Goal: Information Seeking & Learning: Learn about a topic

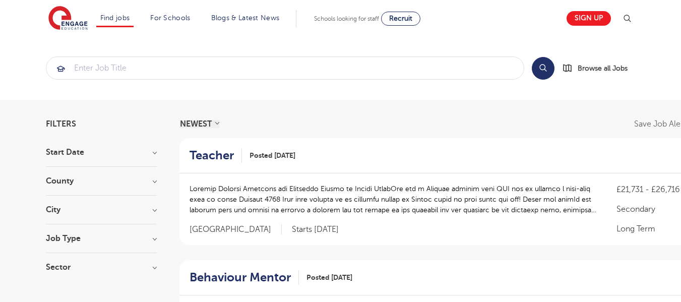
click at [22, 50] on section "Search Browse all Jobs" at bounding box center [340, 67] width 681 height 63
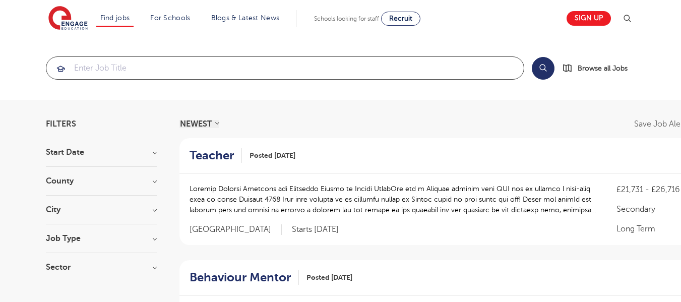
click at [95, 62] on input "search" at bounding box center [284, 68] width 477 height 22
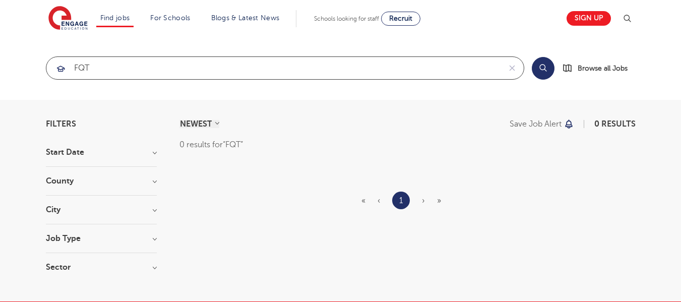
click button "Submit" at bounding box center [0, 0] width 0 height 0
drag, startPoint x: 86, startPoint y: 68, endPoint x: 68, endPoint y: 73, distance: 18.7
click at [68, 73] on div "FQT" at bounding box center [273, 68] width 454 height 22
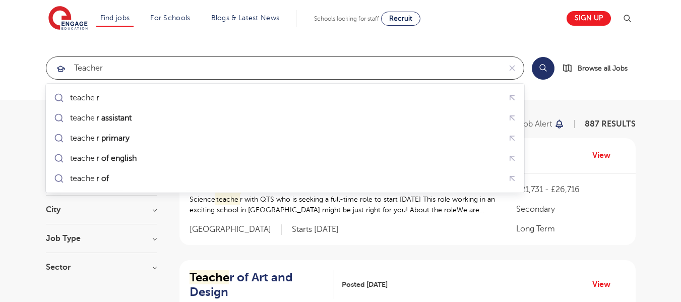
type input "Teacher"
click button "Submit" at bounding box center [0, 0] width 0 height 0
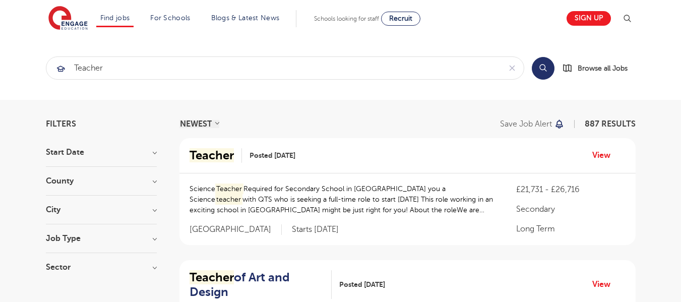
click at [152, 216] on div "City Hounslow 60 Ealing 34 Bromley 33 [GEOGRAPHIC_DATA] 33 [GEOGRAPHIC_DATA] 30…" at bounding box center [101, 215] width 111 height 19
click at [155, 185] on div "County [GEOGRAPHIC_DATA] 604 [GEOGRAPHIC_DATA] 141 [GEOGRAPHIC_DATA] 27 [GEOGRA…" at bounding box center [101, 186] width 111 height 19
click at [153, 181] on h3 "County" at bounding box center [101, 181] width 111 height 8
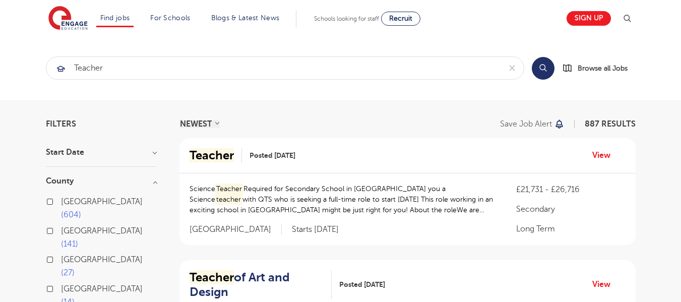
click at [76, 201] on span "[GEOGRAPHIC_DATA]" at bounding box center [102, 201] width 82 height 9
click at [68, 201] on input "London 604" at bounding box center [64, 200] width 7 height 7
checkbox input "true"
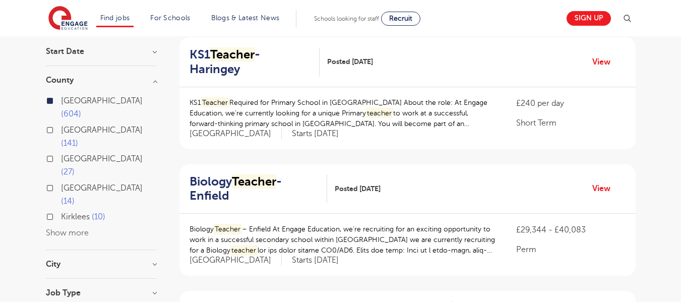
scroll to position [151, 0]
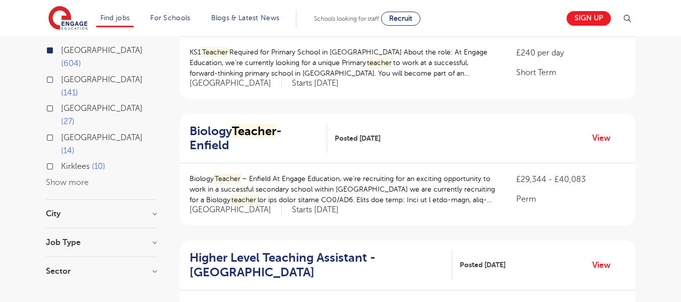
click at [151, 210] on h3 "City" at bounding box center [101, 214] width 111 height 8
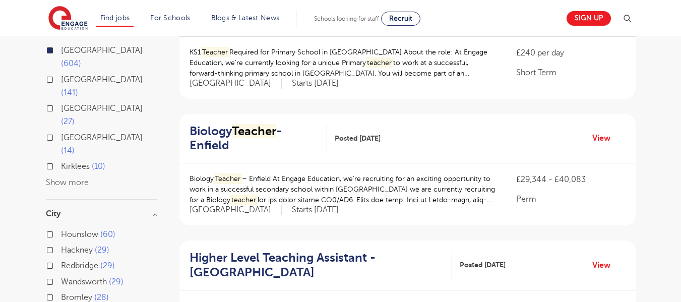
click at [153, 210] on h3 "City" at bounding box center [101, 214] width 111 height 8
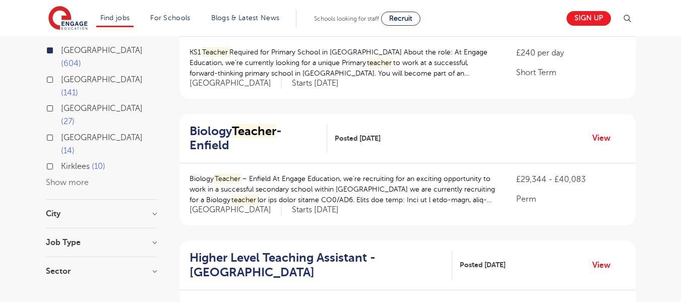
scroll to position [101, 0]
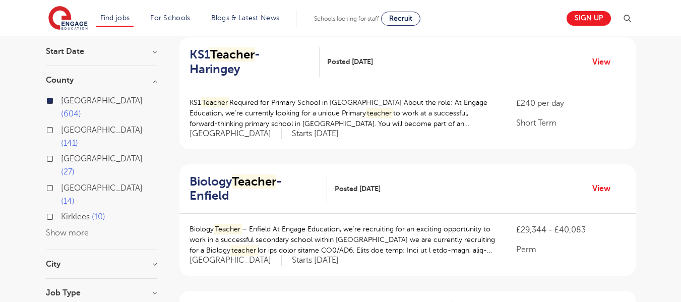
click at [152, 260] on h3 "City" at bounding box center [101, 264] width 111 height 8
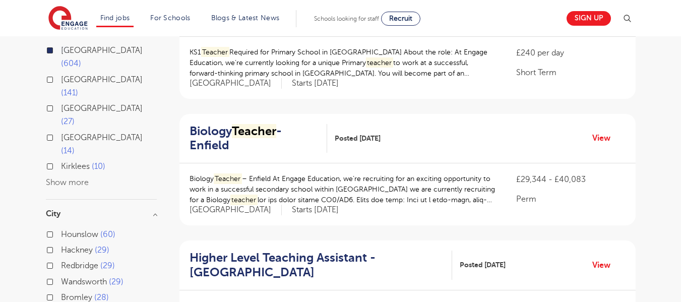
click at [79, 293] on span "Bromley" at bounding box center [76, 297] width 31 height 9
click at [68, 293] on input "Bromley 28" at bounding box center [64, 296] width 7 height 7
checkbox input "true"
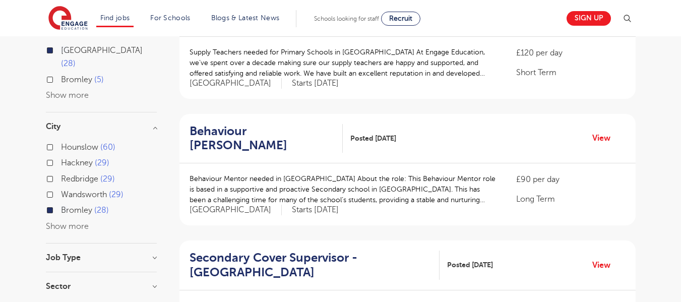
click at [76, 222] on button "Show more" at bounding box center [67, 226] width 43 height 9
click at [73, 253] on span "Lewisham" at bounding box center [79, 257] width 37 height 9
click at [68, 253] on input "Lewisham 28" at bounding box center [64, 256] width 7 height 7
checkbox input "true"
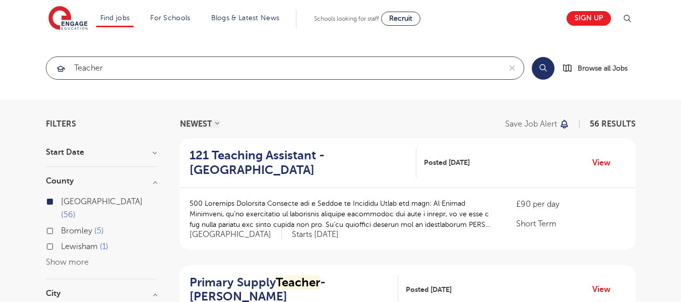
click at [119, 67] on input "Teacher" at bounding box center [273, 68] width 454 height 22
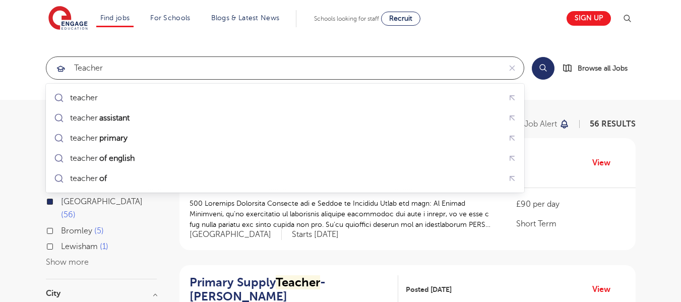
click at [77, 68] on input "Teacher" at bounding box center [273, 68] width 454 height 22
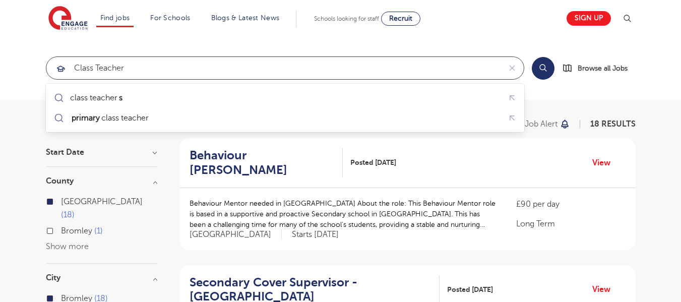
type input "Class Teacher"
click button "Submit" at bounding box center [0, 0] width 0 height 0
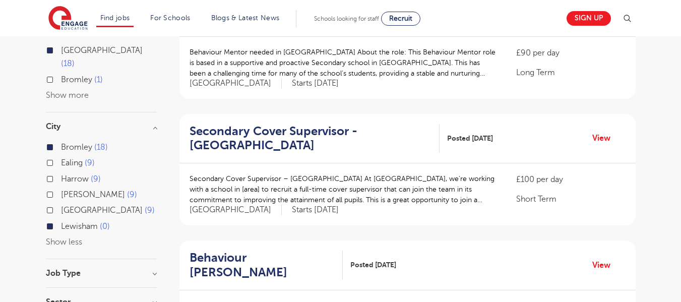
scroll to position [50, 0]
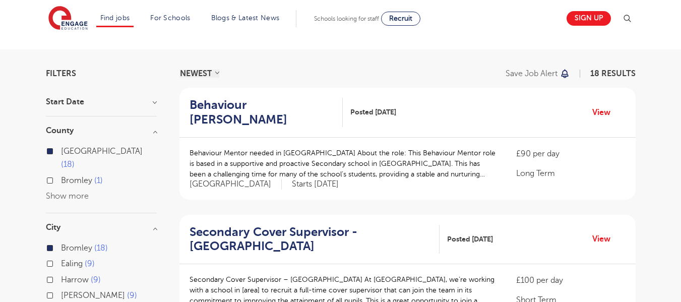
click at [61, 174] on label "Bromley 1" at bounding box center [82, 180] width 42 height 13
click at [61, 176] on input "Bromley 1" at bounding box center [64, 179] width 7 height 7
checkbox input "true"
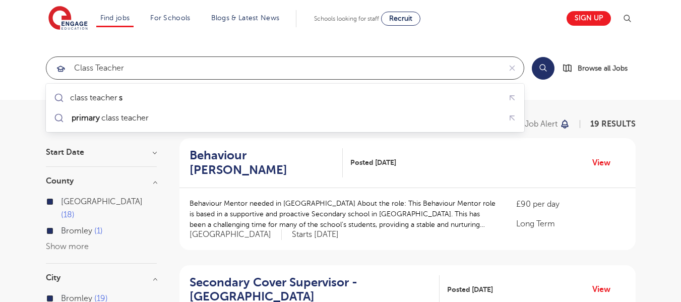
click at [86, 69] on input "Class Teacher" at bounding box center [273, 68] width 454 height 22
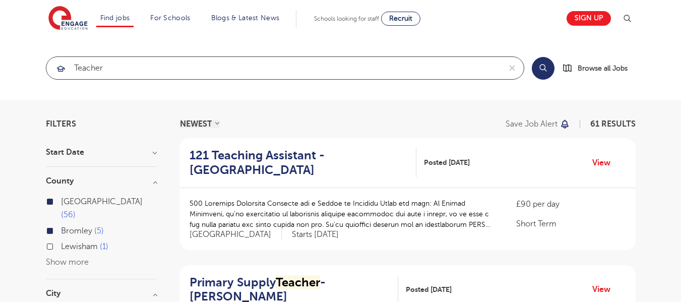
type input "teacher"
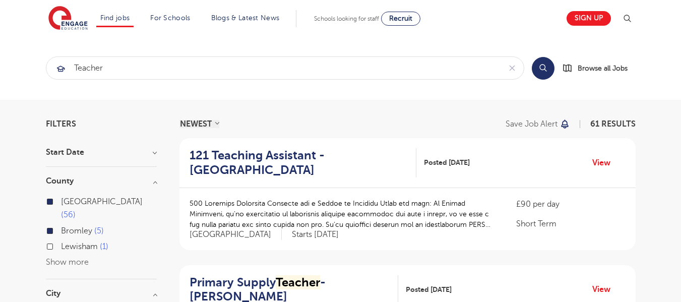
click at [61, 240] on label "Lewisham 1" at bounding box center [84, 246] width 47 height 13
click at [61, 242] on input "Lewisham 1" at bounding box center [64, 245] width 7 height 7
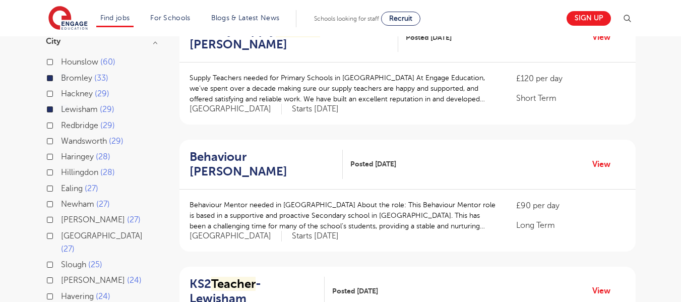
click at [81, 105] on span "Lewisham" at bounding box center [79, 109] width 37 height 9
click at [68, 105] on input "Lewisham 29" at bounding box center [64, 108] width 7 height 7
checkbox input "false"
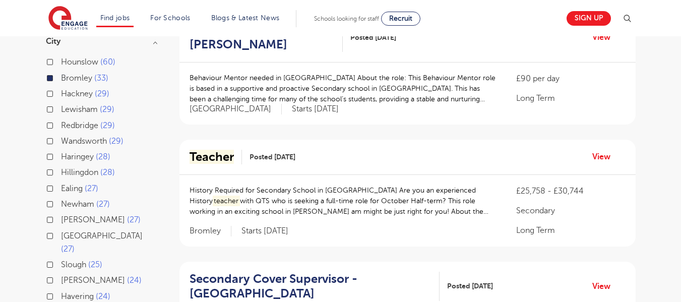
click at [76, 74] on span "Bromley" at bounding box center [76, 78] width 31 height 9
click at [68, 74] on input "Bromley 33" at bounding box center [64, 77] width 7 height 7
checkbox input "false"
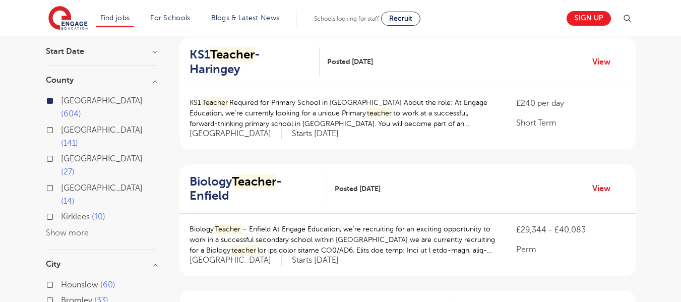
scroll to position [202, 0]
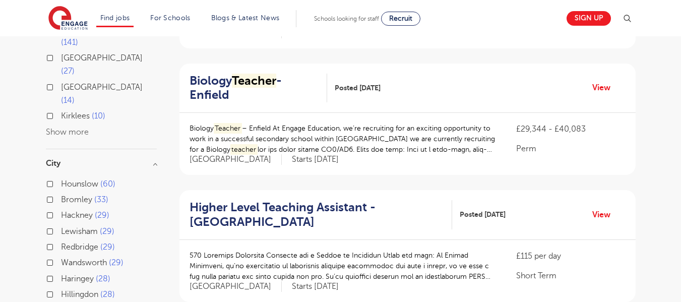
click at [74, 227] on span "Lewisham" at bounding box center [79, 231] width 37 height 9
click at [68, 227] on input "Lewisham 29" at bounding box center [64, 230] width 7 height 7
checkbox input "true"
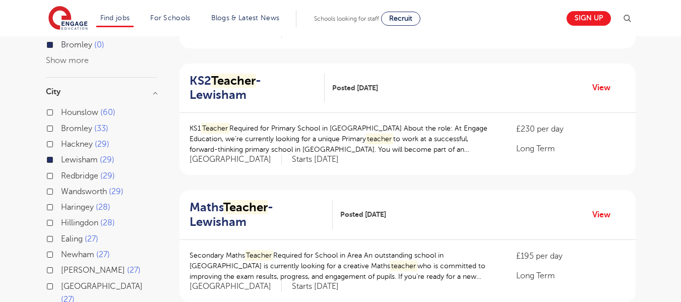
click at [71, 124] on span "Bromley" at bounding box center [76, 128] width 31 height 9
click at [68, 124] on input "Bromley 33" at bounding box center [64, 127] width 7 height 7
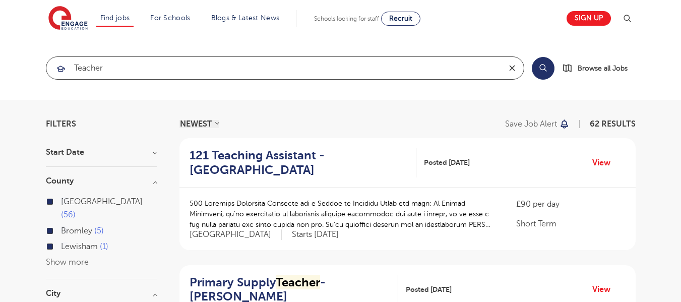
click at [515, 67] on icon "reset" at bounding box center [512, 67] width 10 height 9
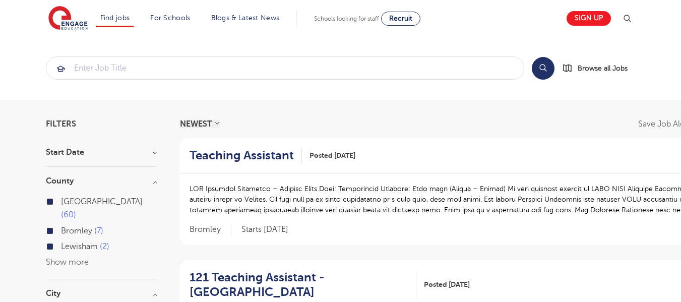
click at [74, 226] on span "Bromley" at bounding box center [76, 230] width 31 height 9
click at [68, 226] on input "Bromley 7" at bounding box center [64, 229] width 7 height 7
checkbox input "false"
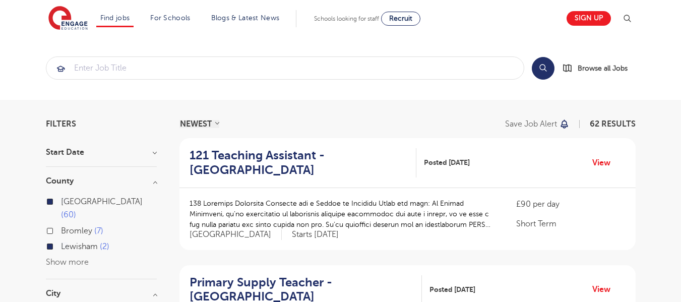
click at [78, 242] on span "Lewisham" at bounding box center [79, 246] width 37 height 9
click at [68, 242] on input "Lewisham 2" at bounding box center [64, 245] width 7 height 7
click at [80, 203] on span "[GEOGRAPHIC_DATA]" at bounding box center [102, 201] width 82 height 9
click at [68, 203] on input "London 60" at bounding box center [64, 200] width 7 height 7
checkbox input "false"
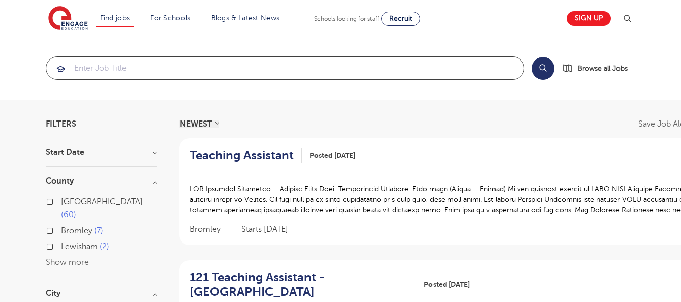
click at [325, 72] on input "search" at bounding box center [284, 68] width 477 height 22
paste input "Inclusion and Wellbeing leader"
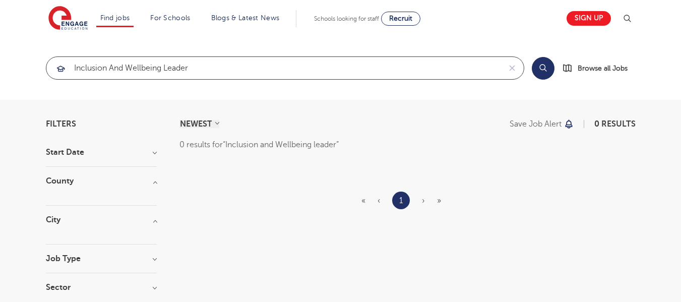
click button "Submit" at bounding box center [0, 0] width 0 height 0
drag, startPoint x: 162, startPoint y: 69, endPoint x: 202, endPoint y: 67, distance: 40.4
click at [202, 67] on input "Inclusion and Wellbeing leader" at bounding box center [273, 68] width 454 height 22
click button "Submit" at bounding box center [0, 0] width 0 height 0
drag, startPoint x: 110, startPoint y: 69, endPoint x: 240, endPoint y: 71, distance: 129.5
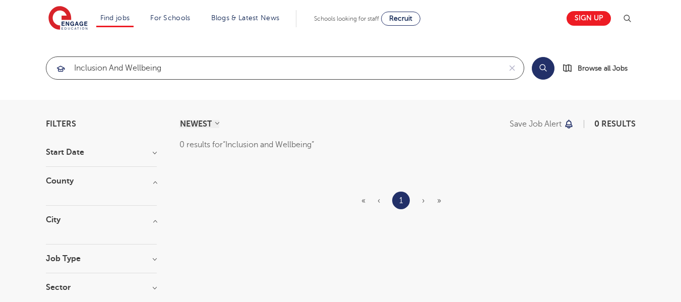
click at [240, 71] on input "Inclusion and Wellbeing" at bounding box center [273, 68] width 454 height 22
type input "Inclusion"
click button "Submit" at bounding box center [0, 0] width 0 height 0
drag, startPoint x: 152, startPoint y: 66, endPoint x: 57, endPoint y: 72, distance: 95.4
click at [57, 72] on div "Inclusion" at bounding box center [273, 68] width 454 height 22
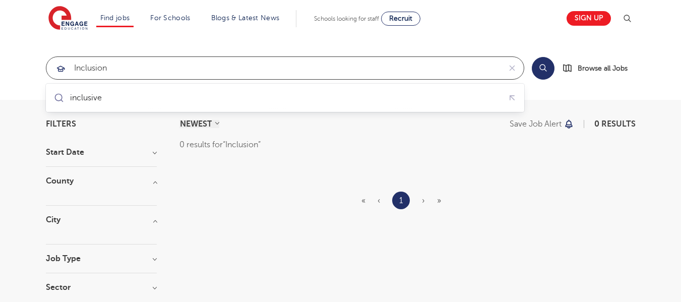
click at [77, 70] on input "Inclusion" at bounding box center [273, 68] width 454 height 22
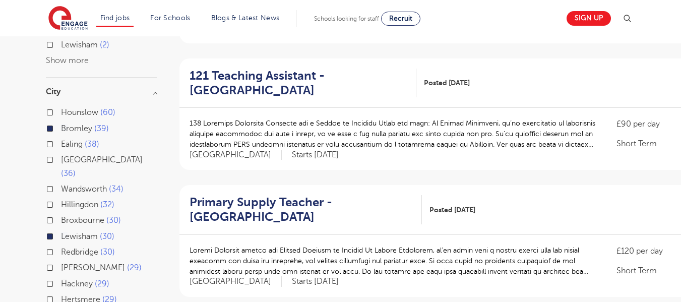
scroll to position [101, 0]
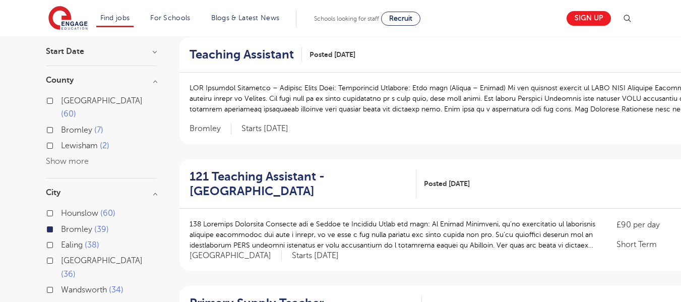
click at [66, 225] on input "Bromley 39" at bounding box center [64, 228] width 7 height 7
checkbox input "false"
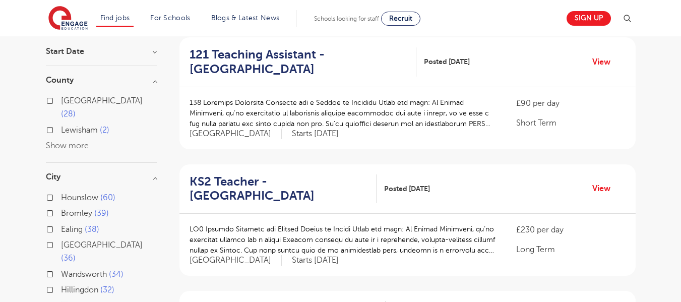
scroll to position [202, 0]
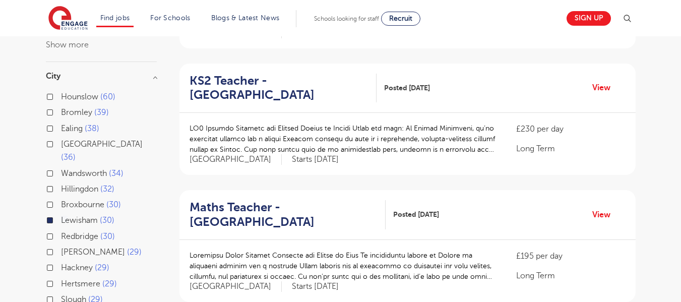
click at [81, 216] on span "Lewisham" at bounding box center [79, 220] width 37 height 9
click at [68, 216] on input "Lewisham 30" at bounding box center [64, 219] width 7 height 7
